Goal: Find specific page/section: Find specific page/section

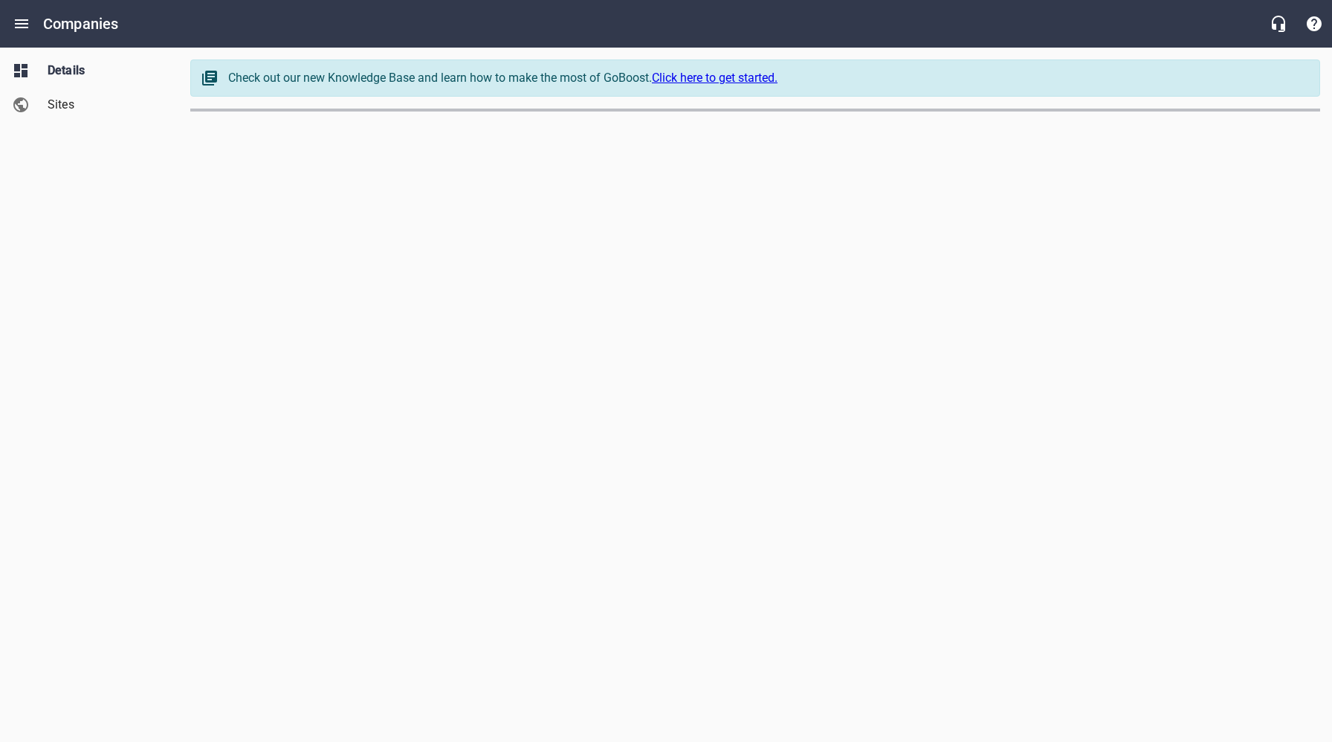
select select "[US_STATE]"
select select "32"
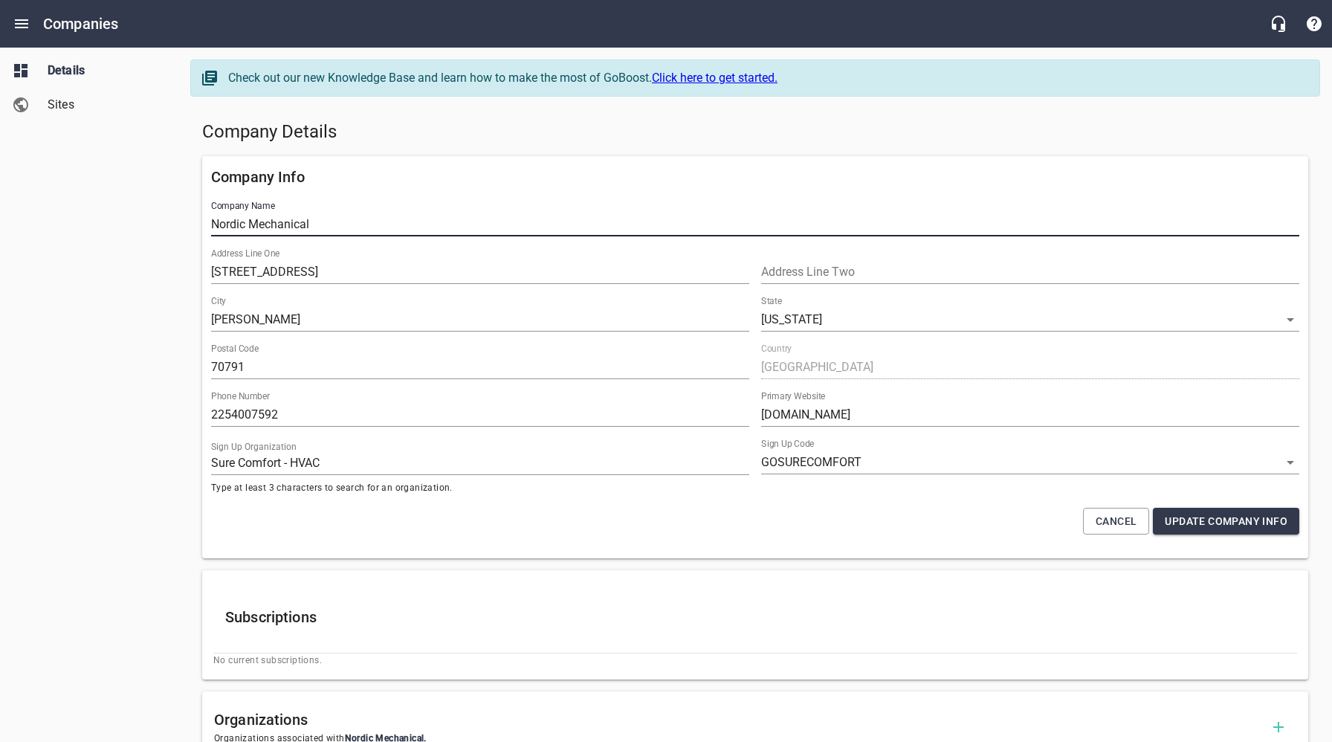
drag, startPoint x: 331, startPoint y: 224, endPoint x: 204, endPoint y: 224, distance: 127.1
click at [204, 224] on div "Company Info Company Name Nordic Mechanical Address Line One 15979 Milldale Rd …" at bounding box center [755, 357] width 1106 height 402
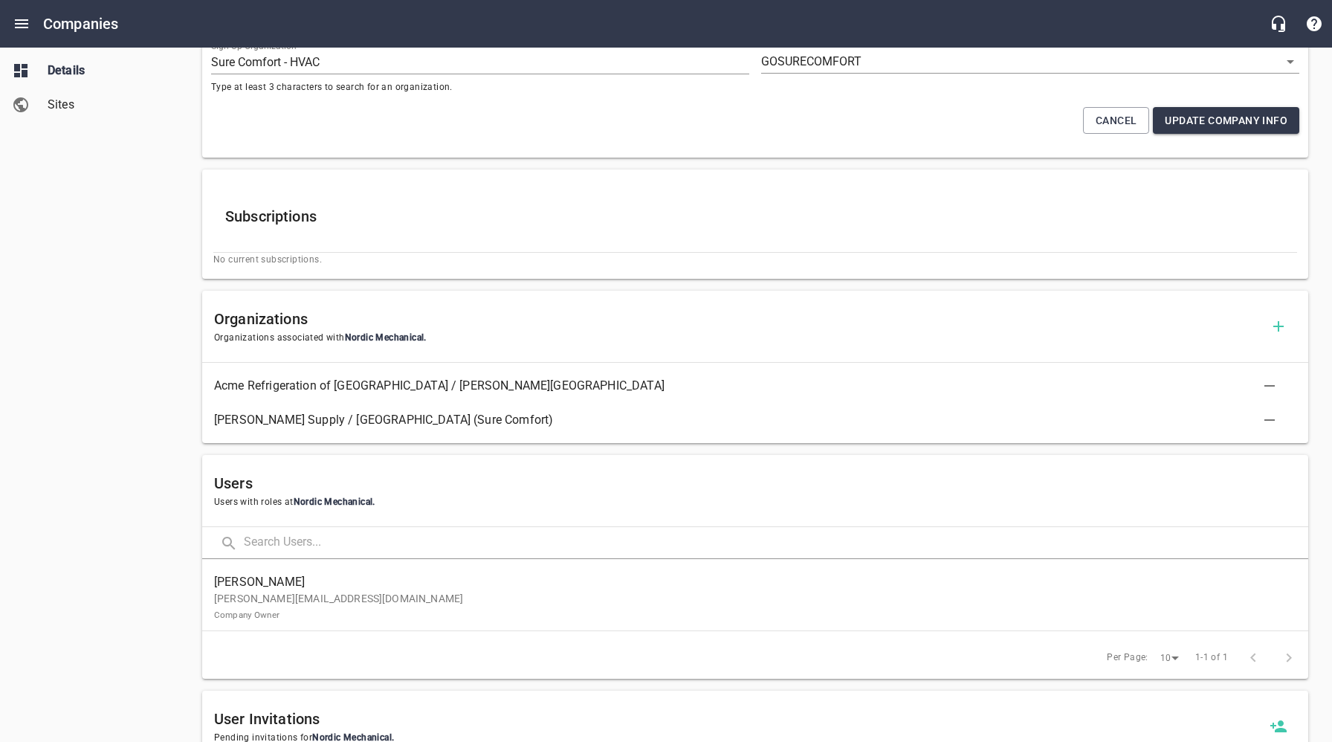
scroll to position [414, 0]
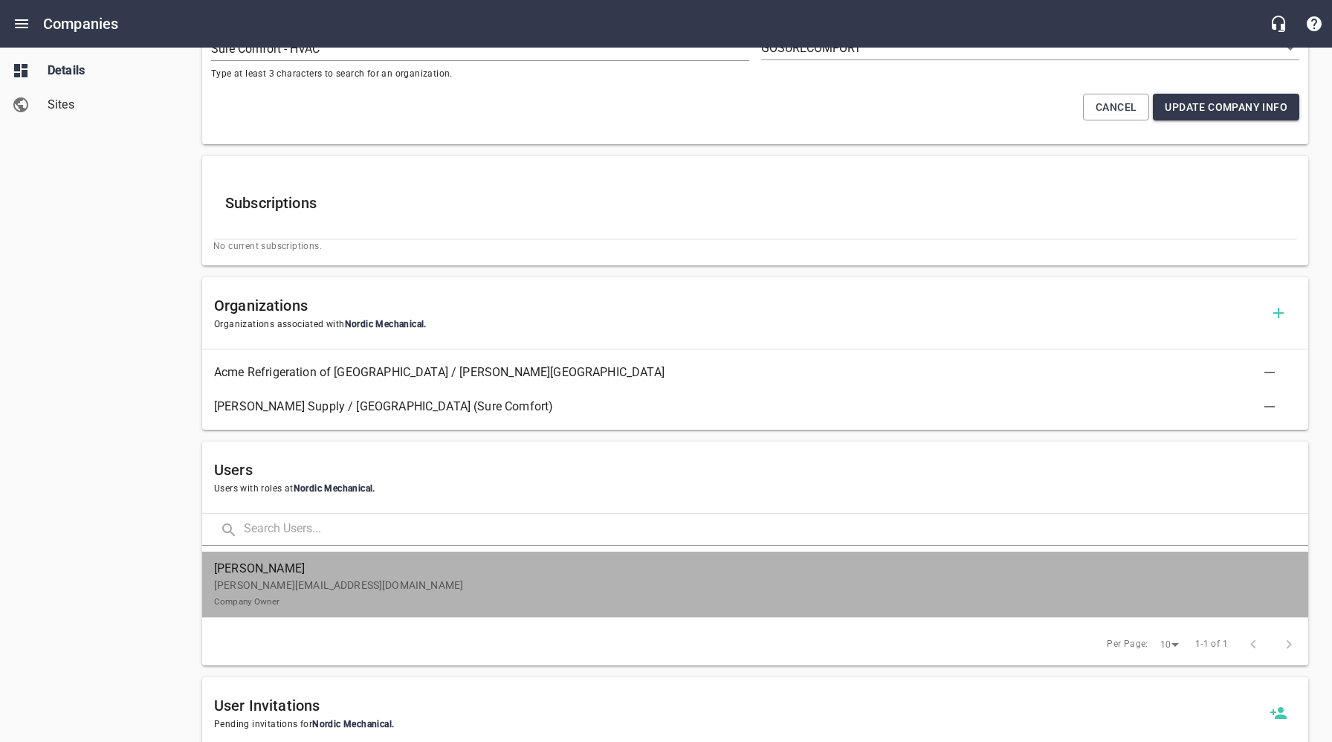
click at [336, 574] on span "[PERSON_NAME]" at bounding box center [749, 569] width 1070 height 18
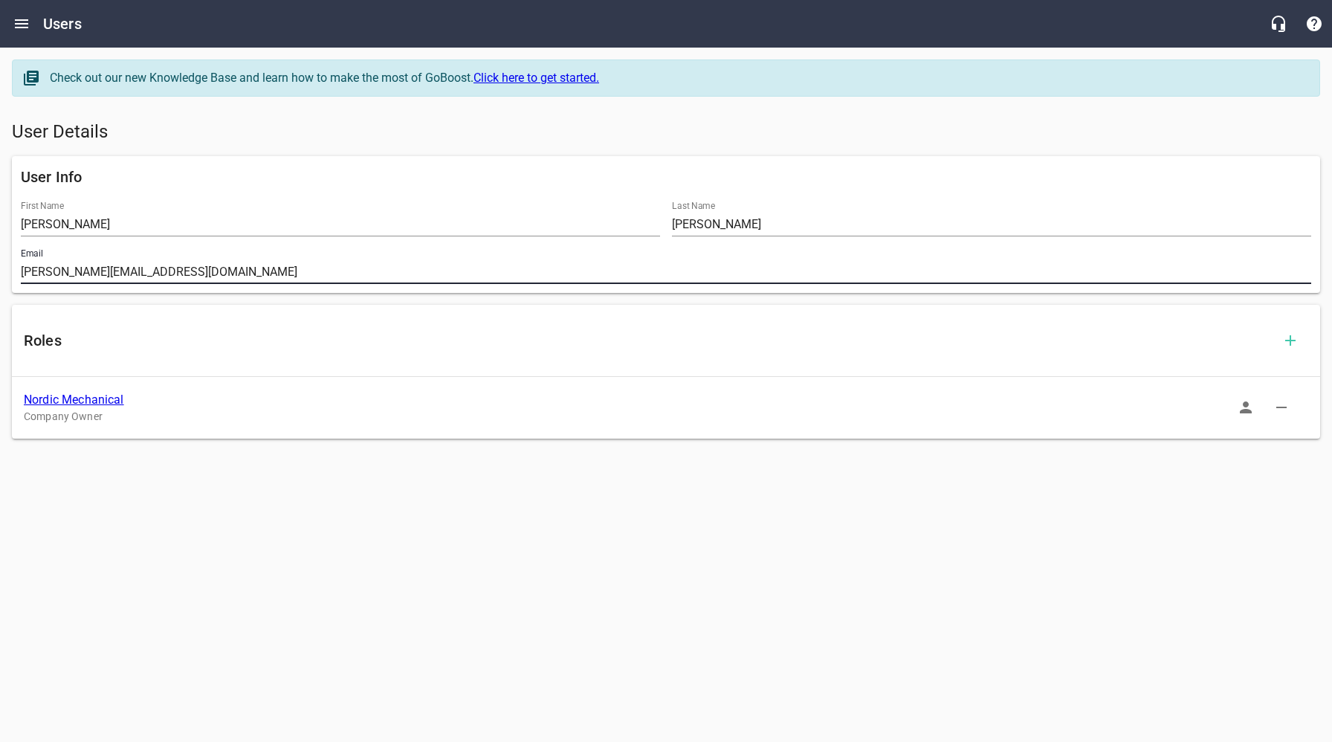
drag, startPoint x: 236, startPoint y: 270, endPoint x: 10, endPoint y: 276, distance: 226.0
click at [7, 271] on div "User Info First Name Anthony Last Name Rousseve Email anthony@nordichomeservice…" at bounding box center [666, 224] width 1320 height 149
click at [91, 401] on link "Nordic Mechanical" at bounding box center [74, 399] width 100 height 14
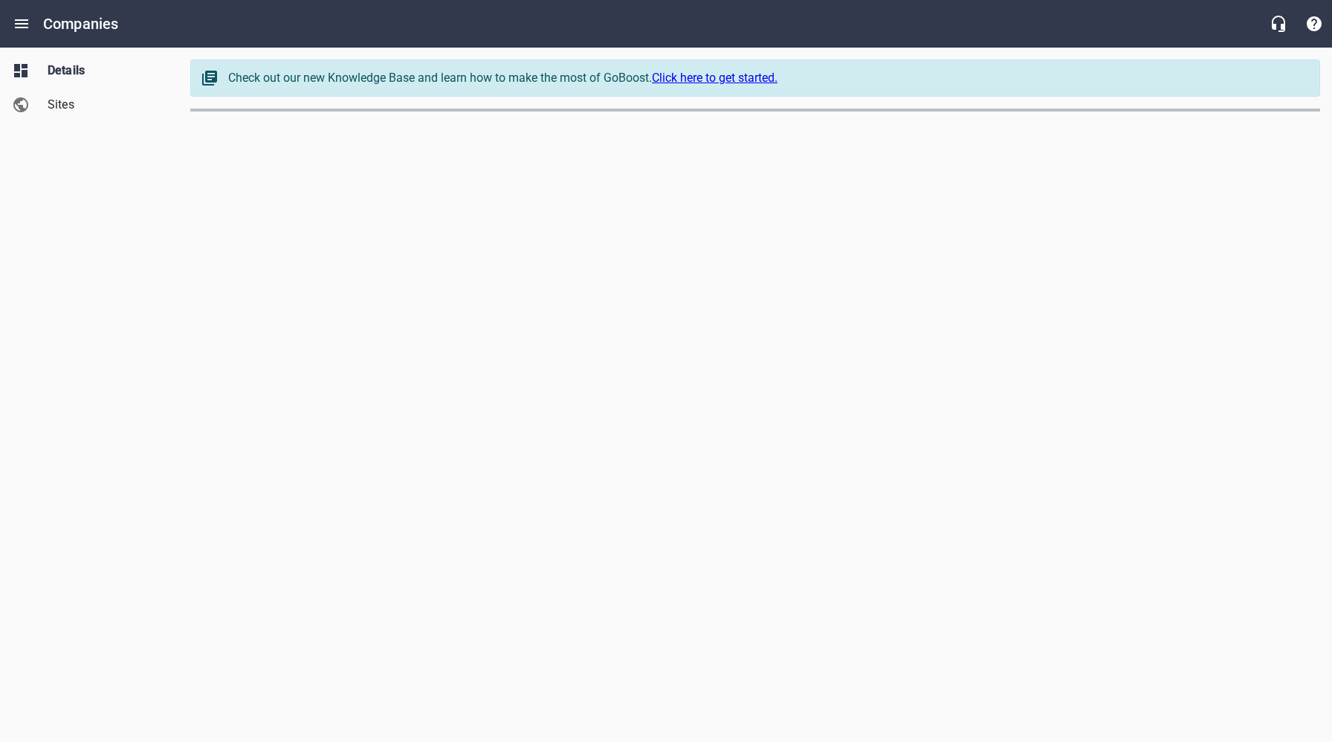
select select "[US_STATE]"
select select "32"
select select "[US_STATE]"
select select "32"
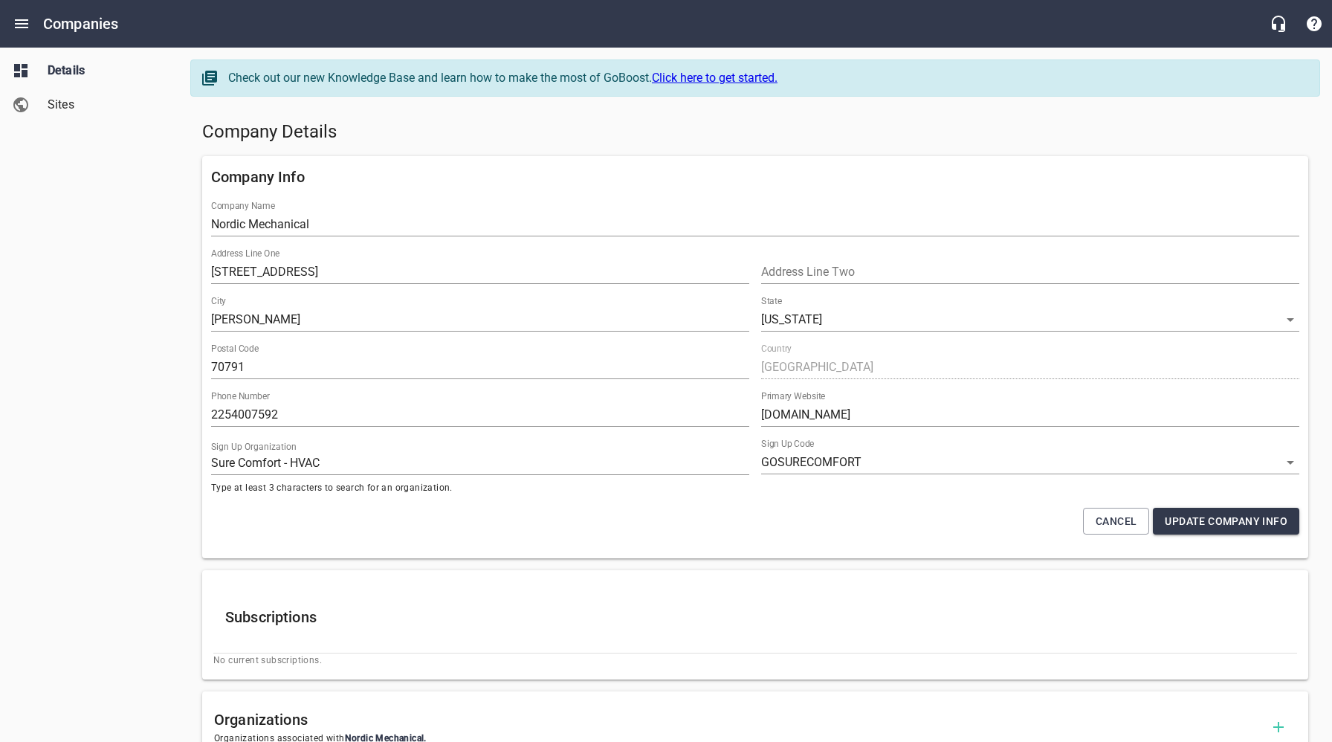
click at [436, 122] on h5 "Company Details" at bounding box center [755, 132] width 1106 height 24
